Goal: Check status: Check status

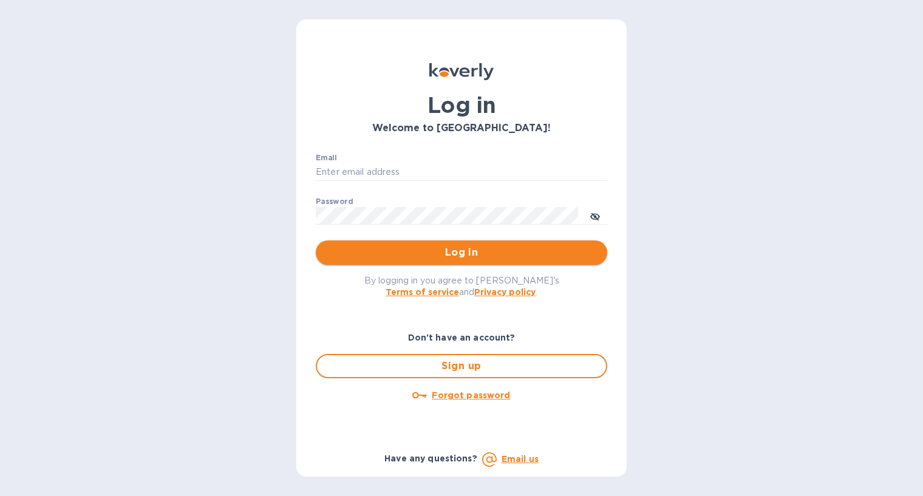
type input "[PERSON_NAME][EMAIL_ADDRESS][DOMAIN_NAME]"
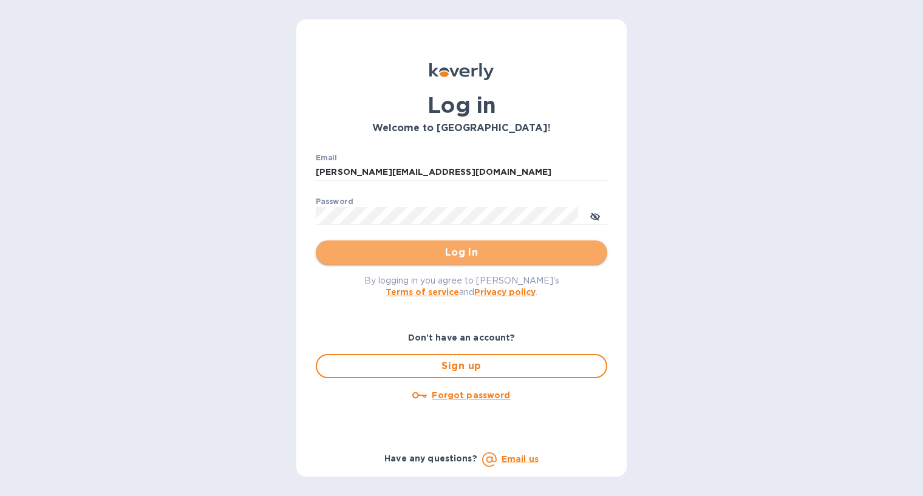
click at [382, 255] on span "Log in" at bounding box center [461, 252] width 272 height 15
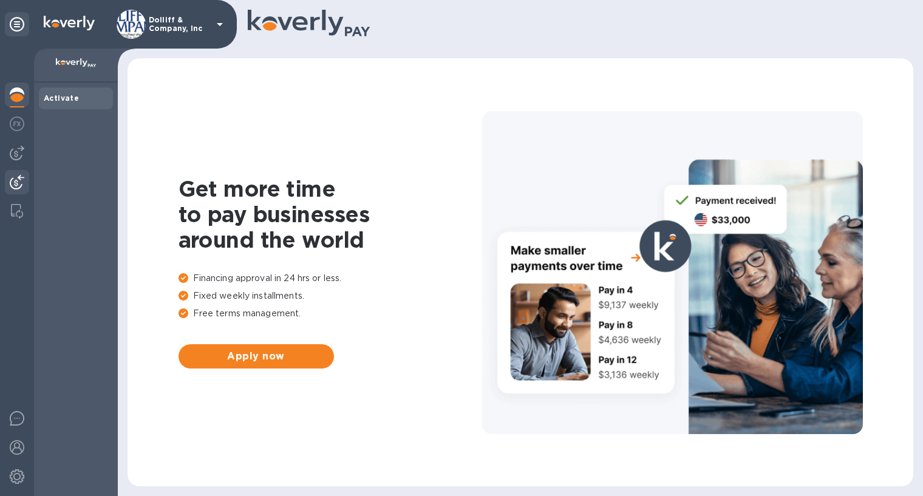
click at [16, 184] on img at bounding box center [17, 182] width 15 height 15
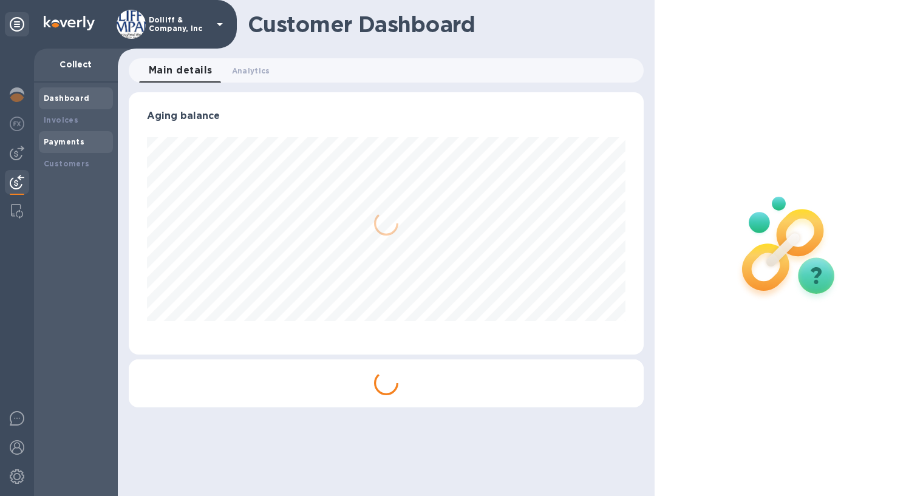
scroll to position [262, 515]
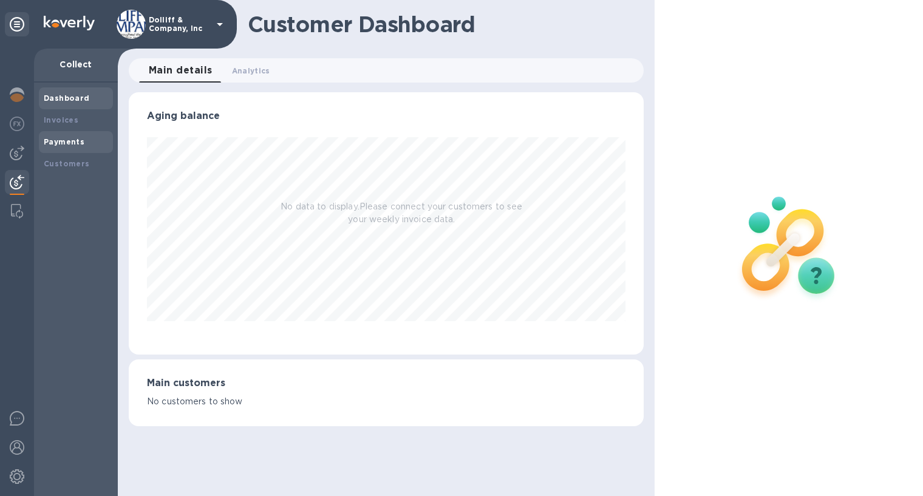
click at [75, 138] on b "Payments" at bounding box center [64, 141] width 41 height 9
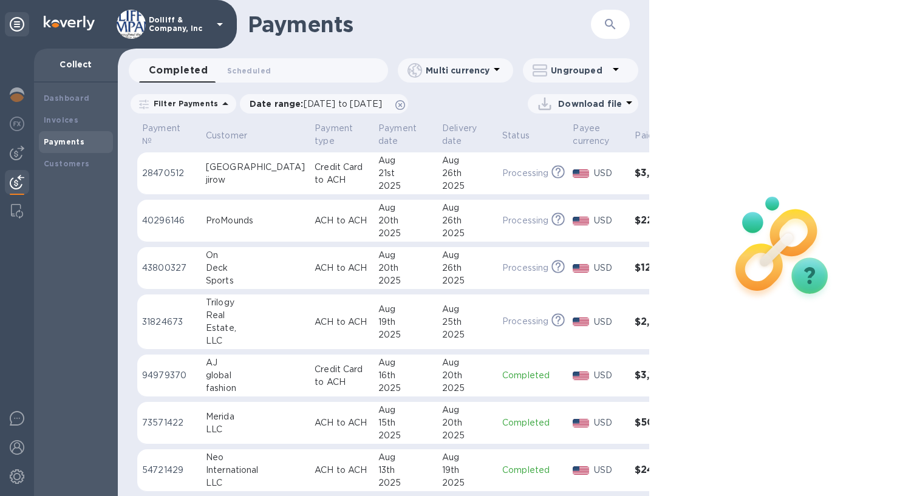
click at [314, 377] on p "Credit Card to ACH" at bounding box center [341, 375] width 54 height 25
